Goal: Find specific page/section: Find specific page/section

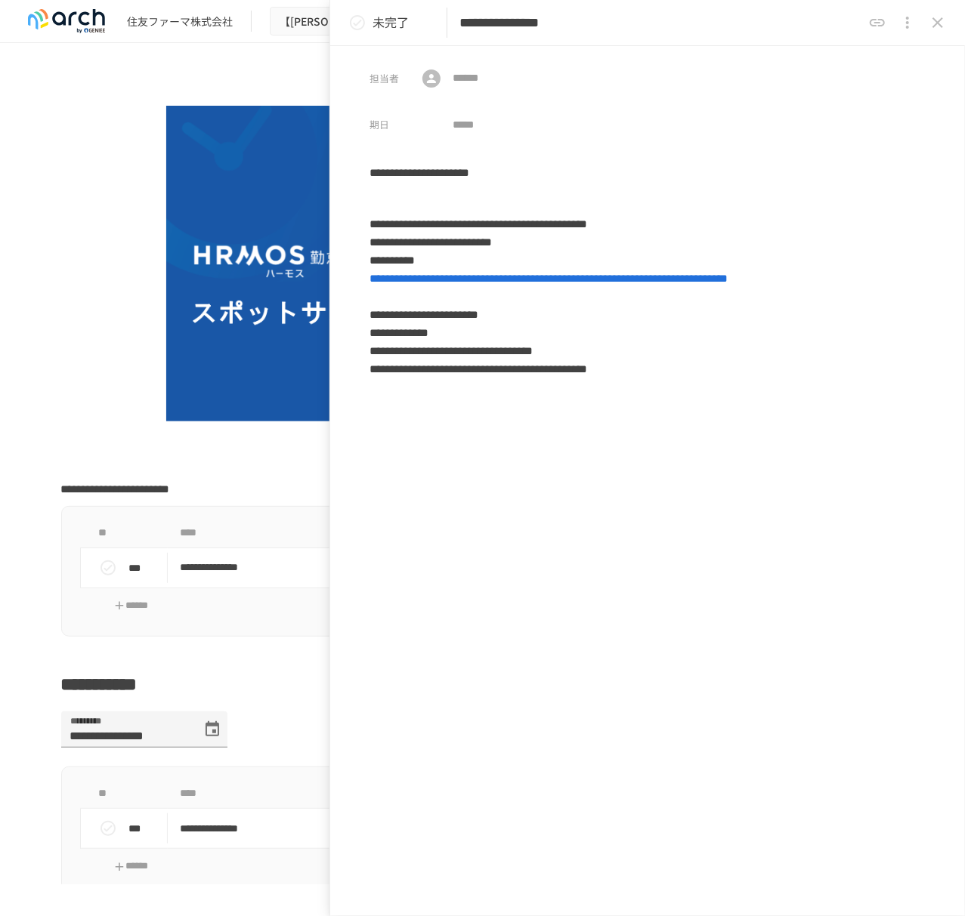
scroll to position [201, 0]
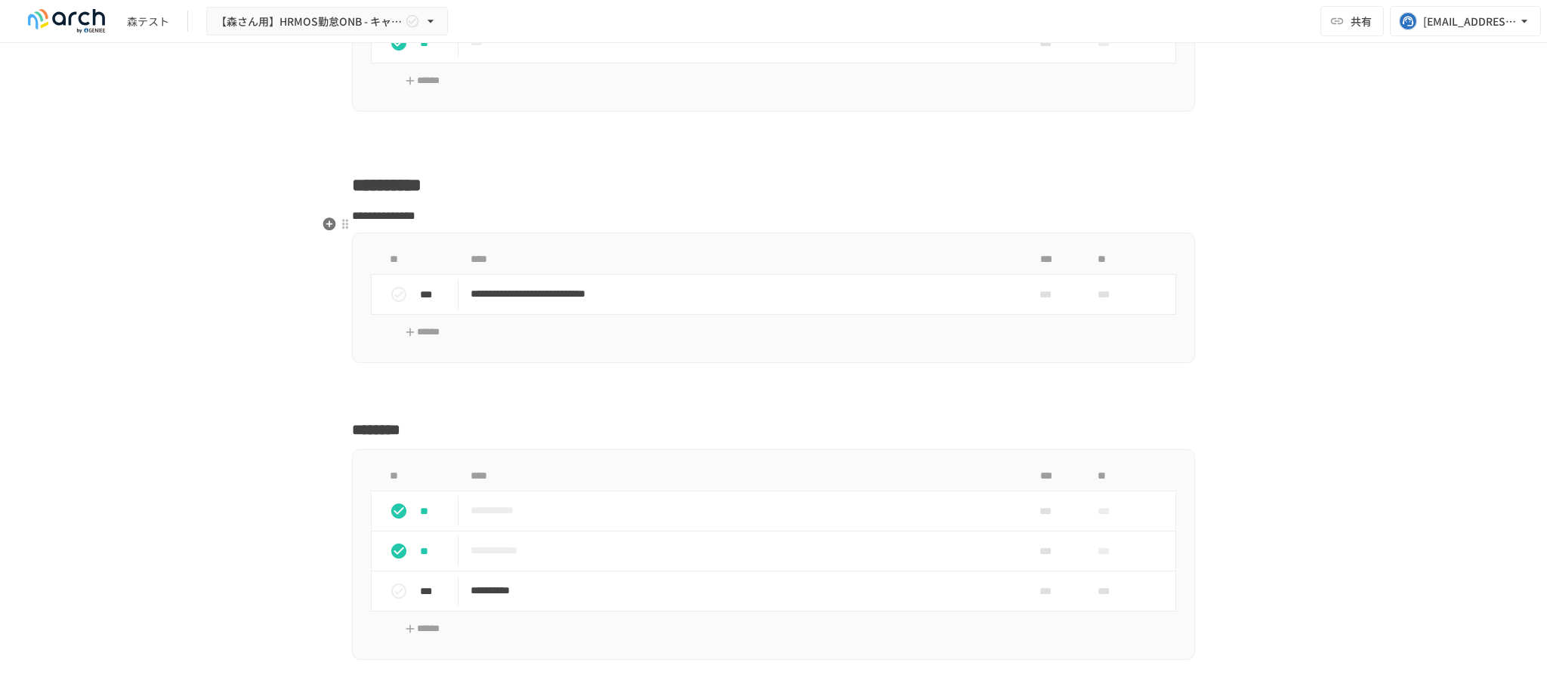
scroll to position [9233, 0]
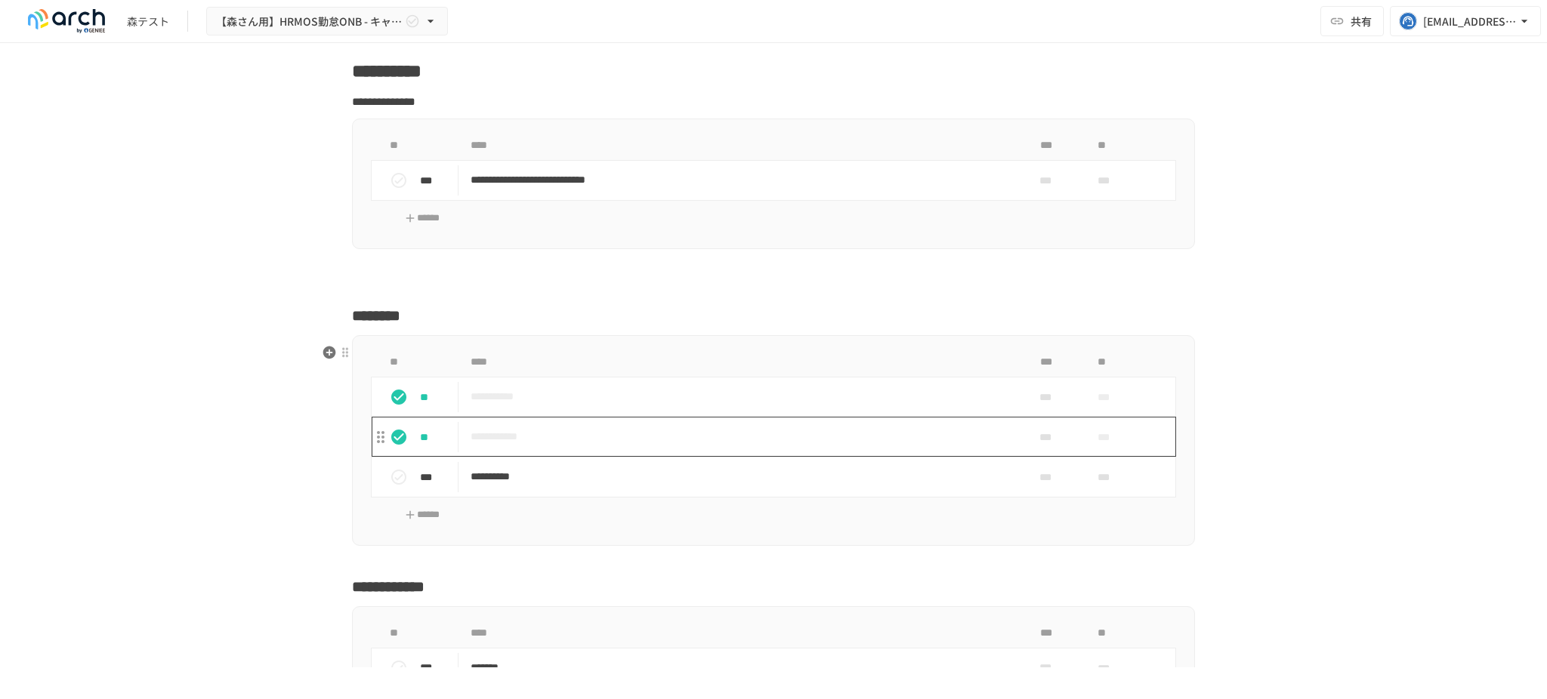
click at [656, 443] on p "**********" at bounding box center [742, 437] width 542 height 19
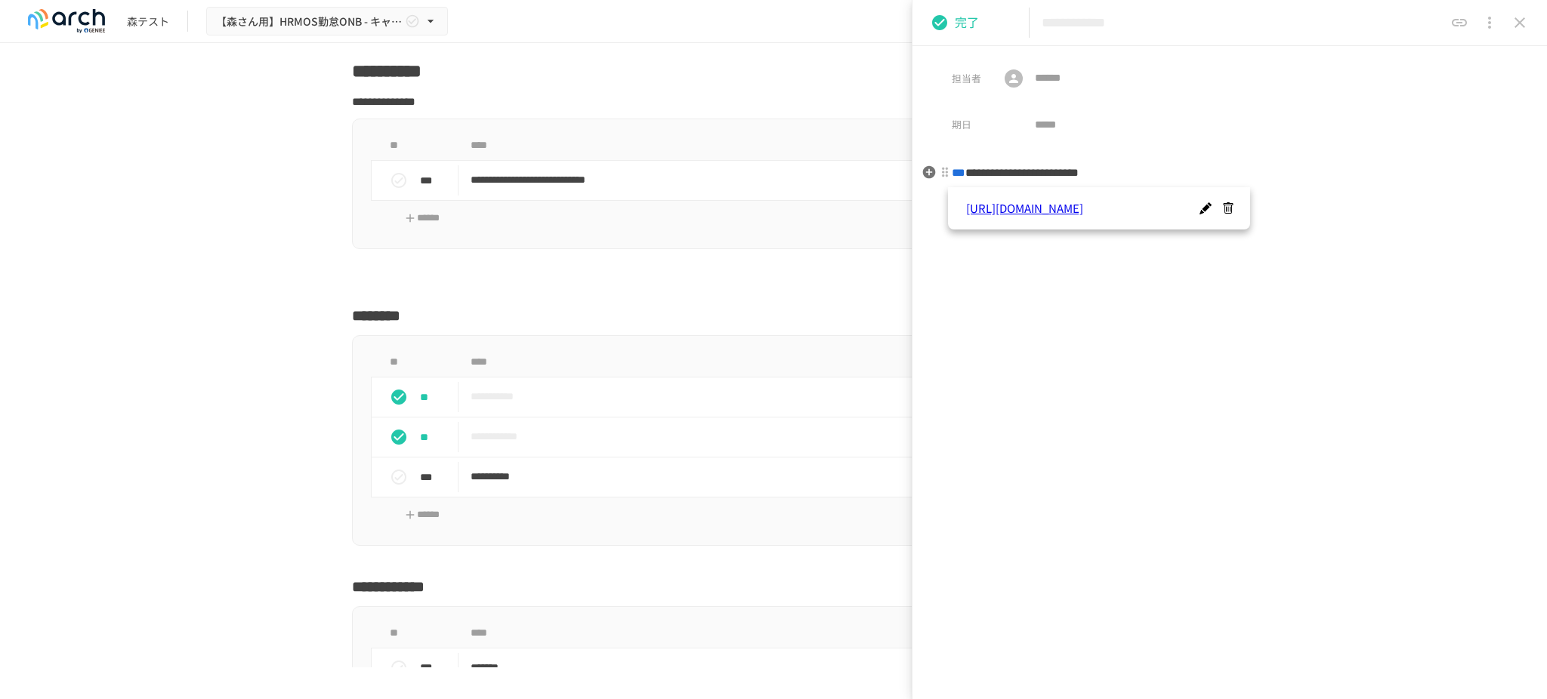
click at [965, 172] on span "***" at bounding box center [959, 172] width 14 height 11
